Goal: Transaction & Acquisition: Purchase product/service

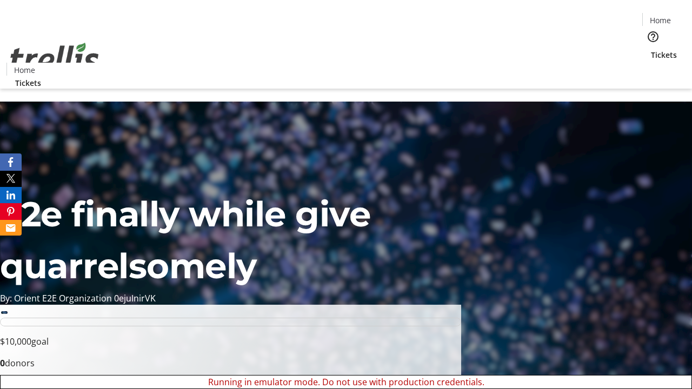
click at [651, 49] on span "Tickets" at bounding box center [664, 54] width 26 height 11
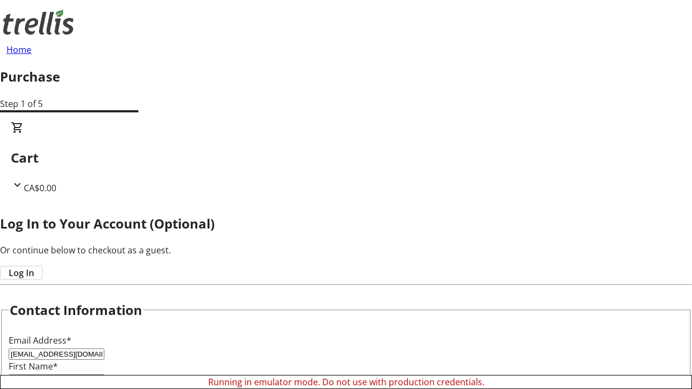
type input "[EMAIL_ADDRESS][DOMAIN_NAME]"
type input "Valentine"
type input "[PERSON_NAME]"
